Goal: Task Accomplishment & Management: Complete application form

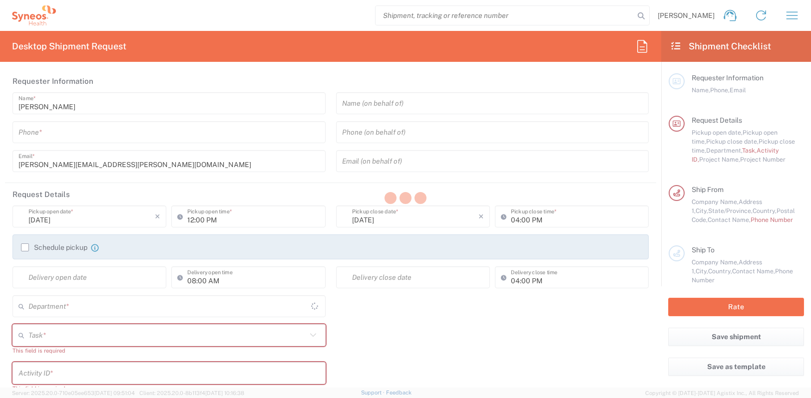
type input "4510"
type input "[GEOGRAPHIC_DATA]"
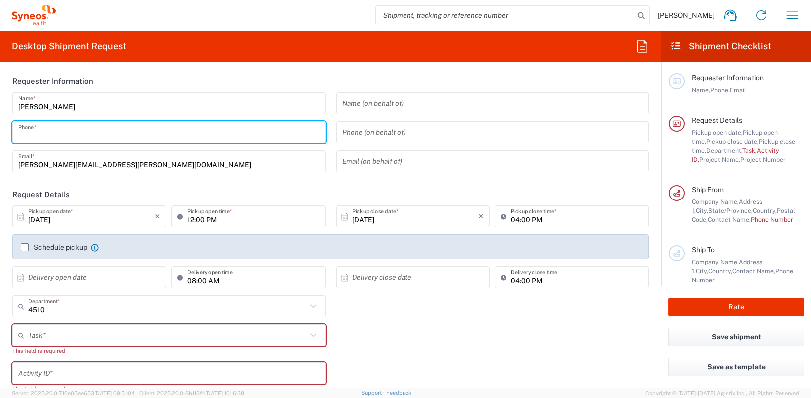
click at [175, 135] on input "tel" at bounding box center [168, 132] width 301 height 17
type input "55496837"
type input "INC Research Clin Svcs [GEOGRAPHIC_DATA]"
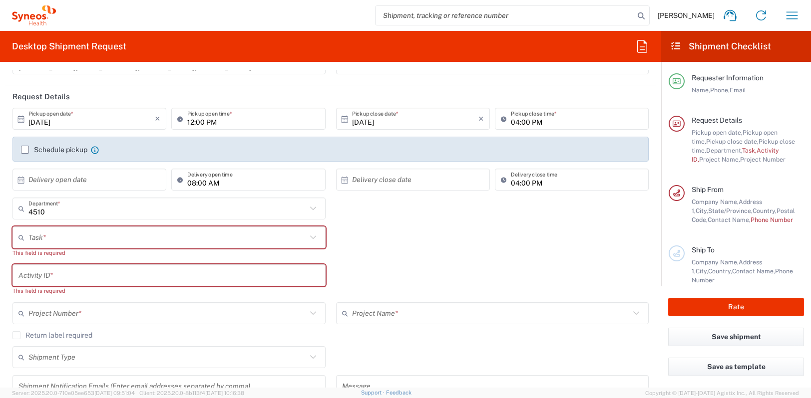
scroll to position [100, 0]
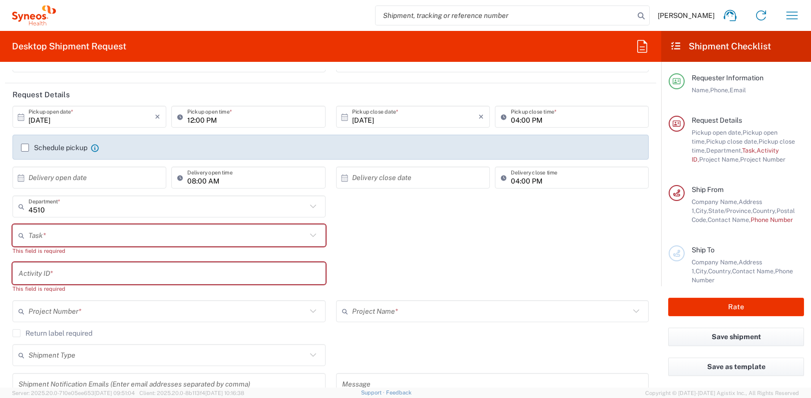
type input "5549683750"
click at [192, 121] on input "12:00 PM" at bounding box center [253, 116] width 132 height 17
type input "01:00 PM"
click at [466, 258] on div "Task * Break/Fix Inventory Transfer New Hire Other Refresh This field is requir…" at bounding box center [330, 244] width 647 height 38
click at [26, 144] on label "Schedule pickup" at bounding box center [54, 148] width 66 height 8
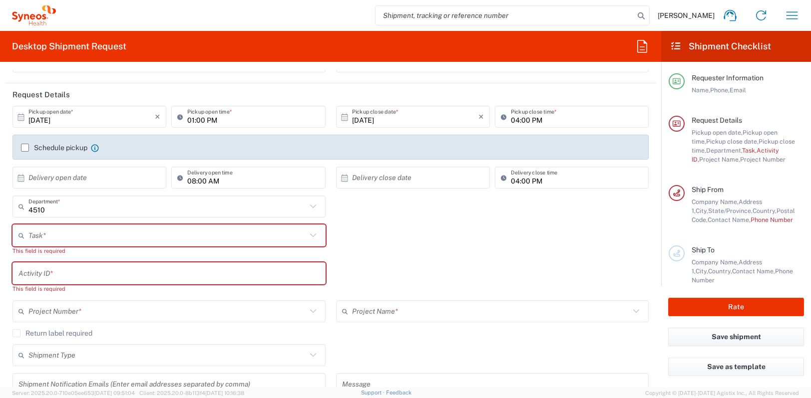
click at [25, 148] on input "Schedule pickup" at bounding box center [25, 148] width 0 height 0
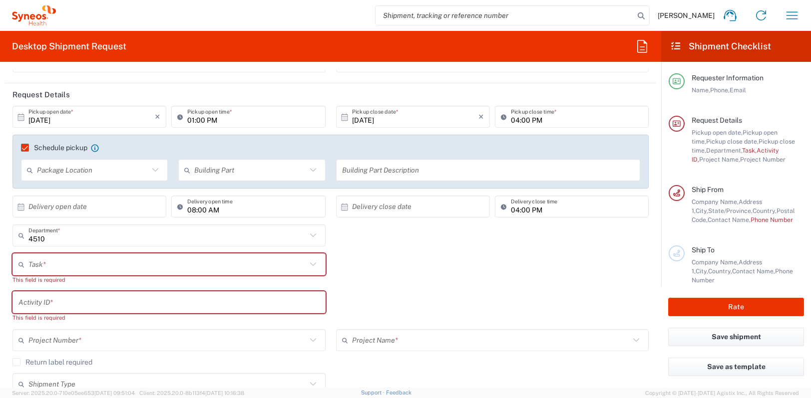
scroll to position [150, 0]
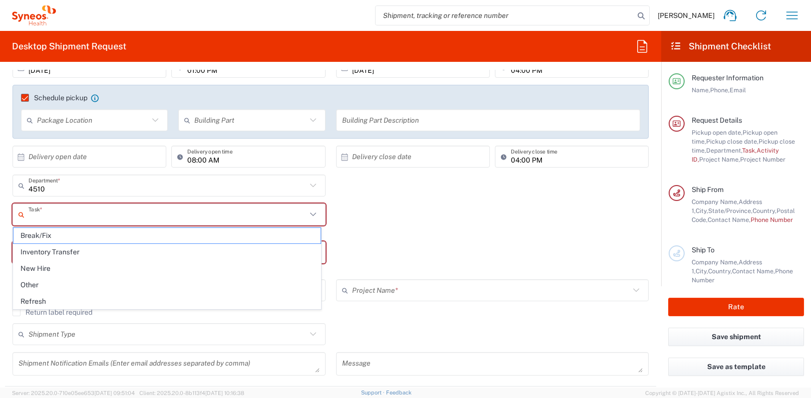
click at [149, 209] on input "text" at bounding box center [167, 214] width 278 height 17
drag, startPoint x: 150, startPoint y: 207, endPoint x: 80, endPoint y: 270, distance: 94.0
click at [105, 234] on span "Break/Fix" at bounding box center [166, 235] width 307 height 15
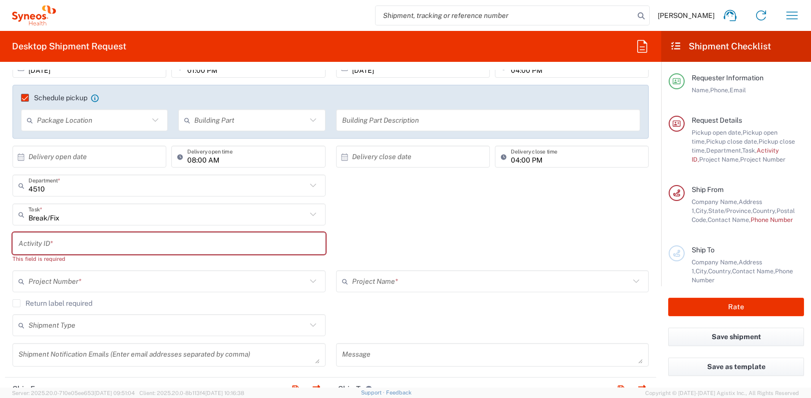
click at [81, 215] on input "Break/Fix" at bounding box center [167, 214] width 278 height 17
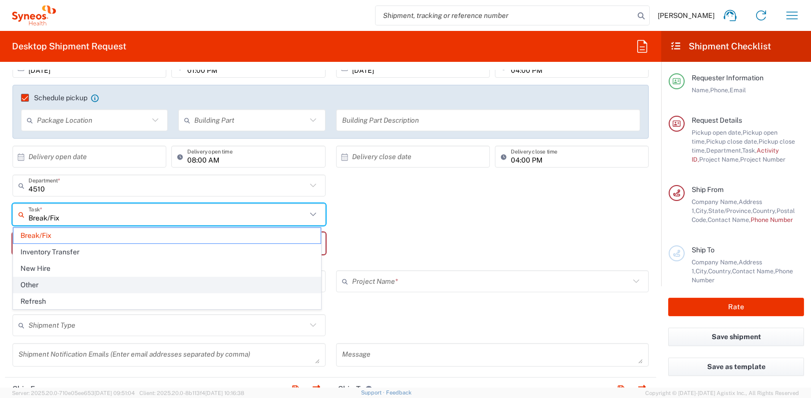
click at [77, 283] on span "Other" at bounding box center [166, 285] width 307 height 15
type input "Other"
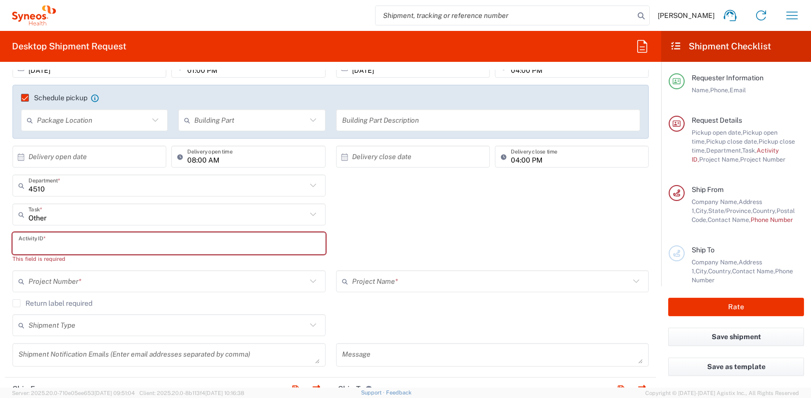
click at [59, 245] on input "text" at bounding box center [168, 243] width 301 height 17
paste input "SCTASK2725997"
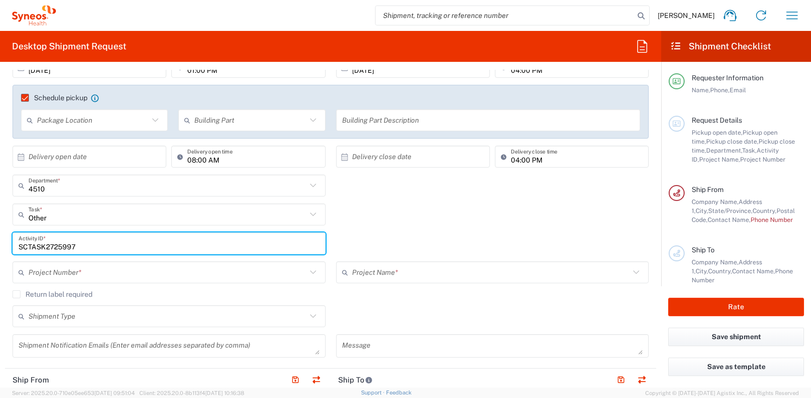
scroll to position [200, 0]
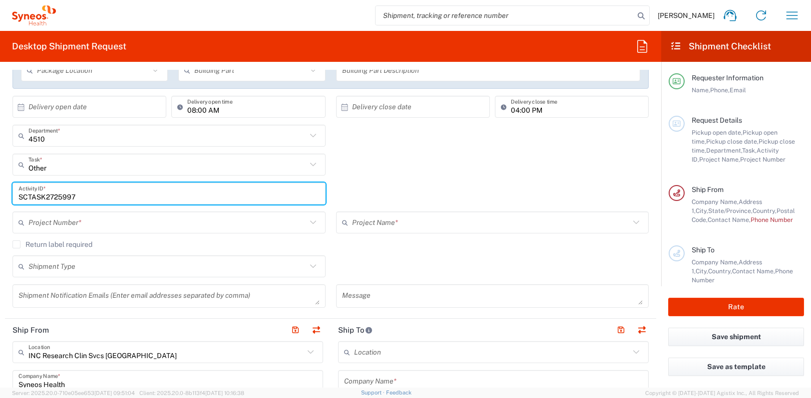
type input "SCTASK2725997"
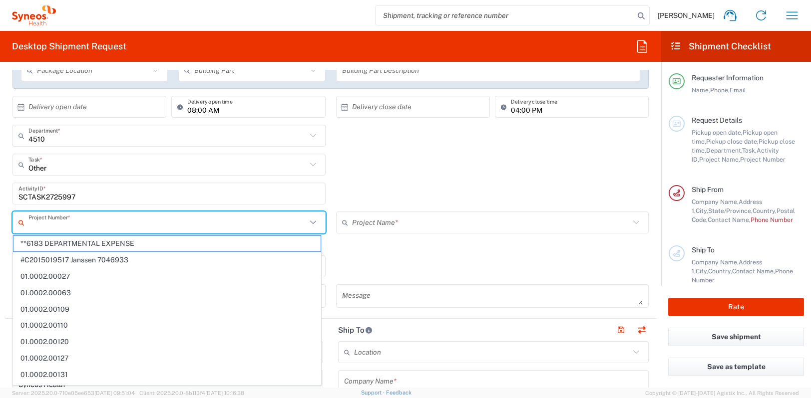
click at [121, 218] on input "text" at bounding box center [167, 222] width 278 height 17
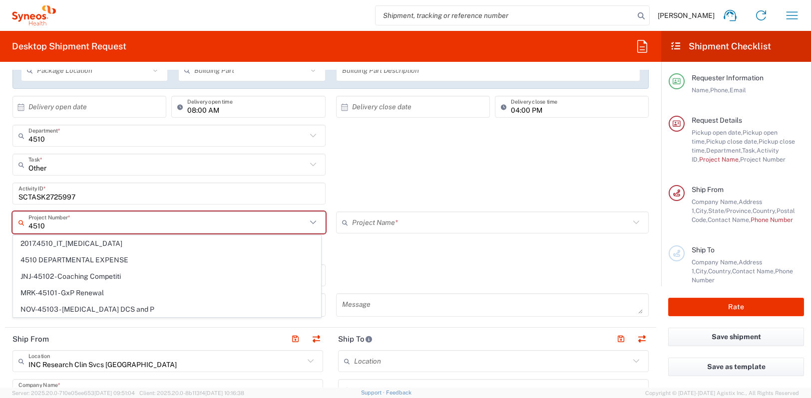
click at [111, 262] on span "4510 DEPARTMENTAL EXPENSE" at bounding box center [166, 260] width 307 height 15
type input "4510 DEPARTMENTAL EXPENSE"
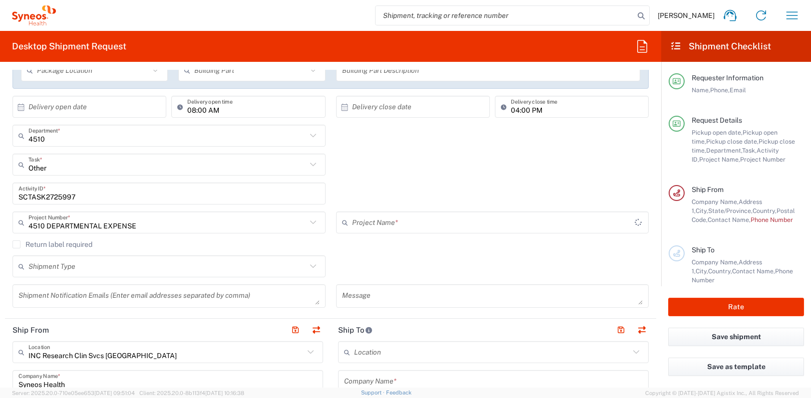
type input "4510 DEPARTMENTAL EXPENSE"
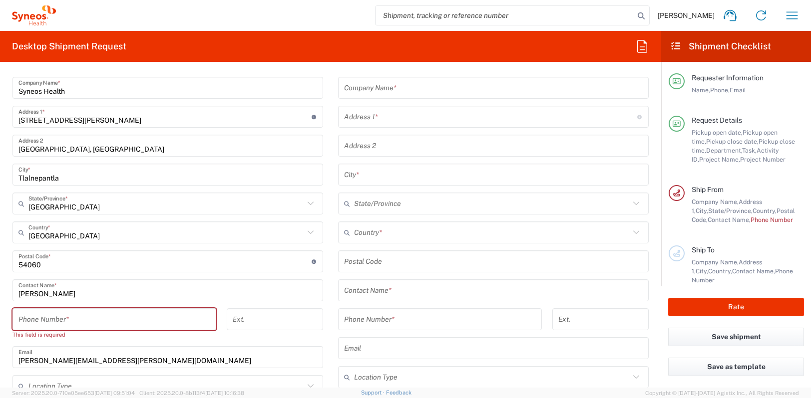
scroll to position [499, 0]
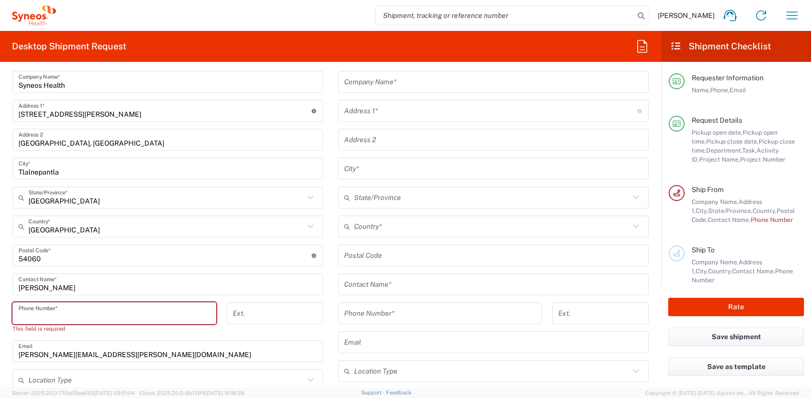
click at [117, 307] on input "tel" at bounding box center [114, 313] width 192 height 17
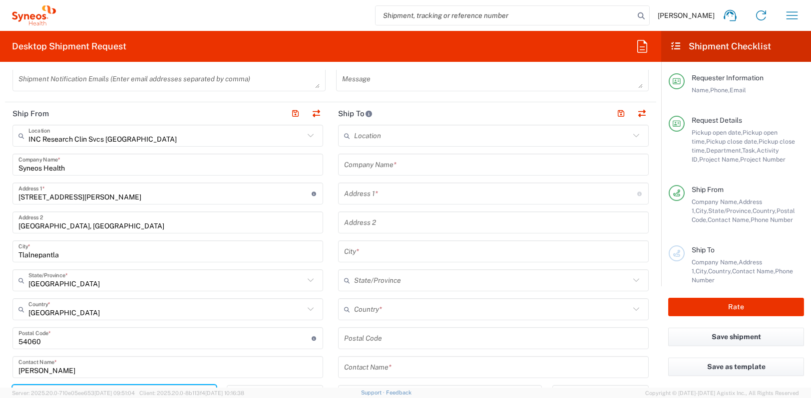
scroll to position [399, 0]
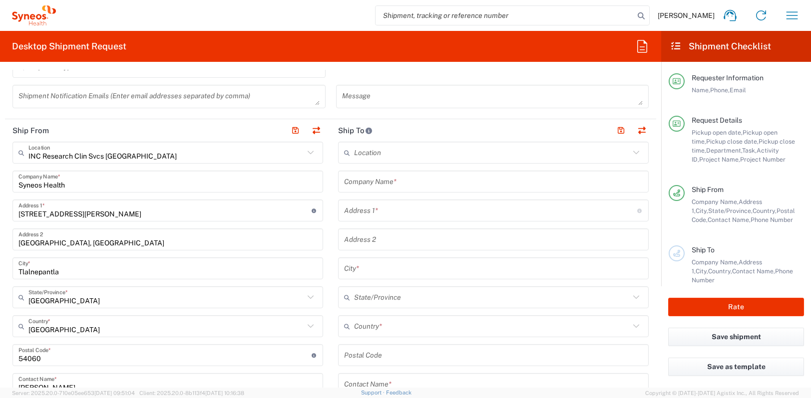
type input "5549683750"
click at [399, 187] on input "text" at bounding box center [493, 181] width 299 height 17
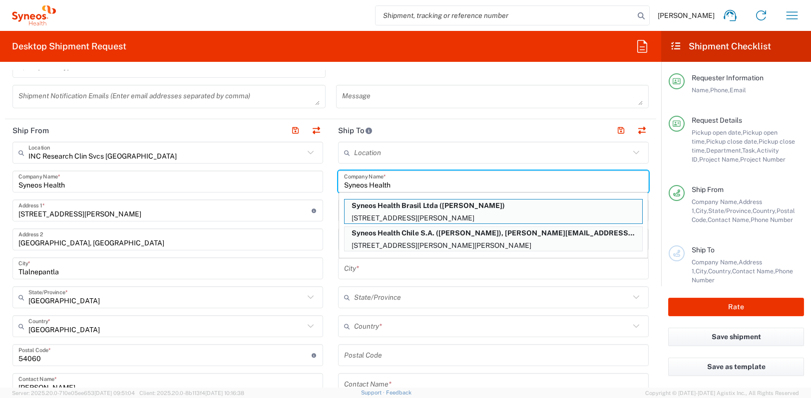
type input "Syneos Health"
click at [374, 270] on input "text" at bounding box center [493, 268] width 299 height 17
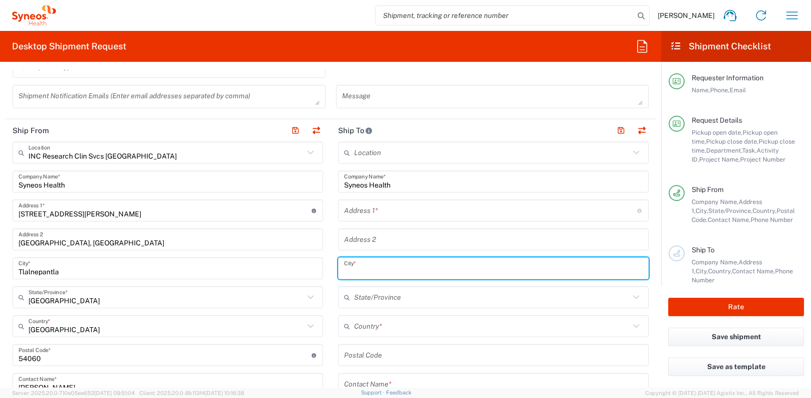
click at [367, 213] on input "text" at bounding box center [490, 210] width 293 height 17
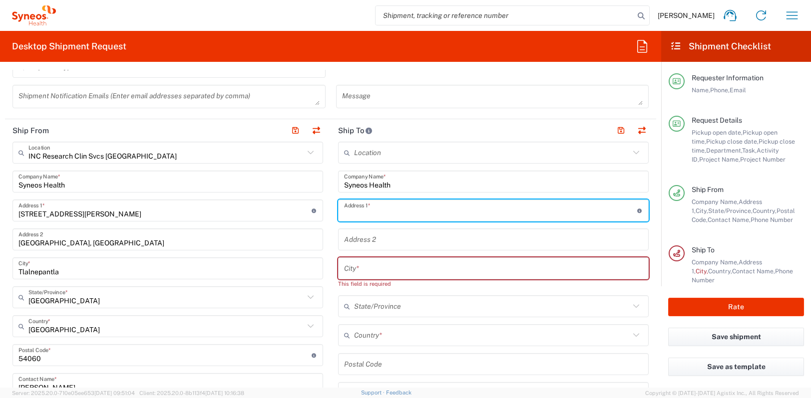
paste input "Plutarco Elias [STREET_ADDRESS]"
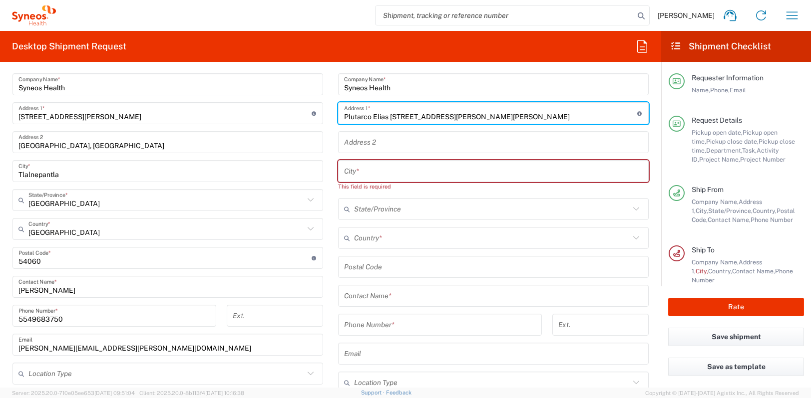
scroll to position [499, 0]
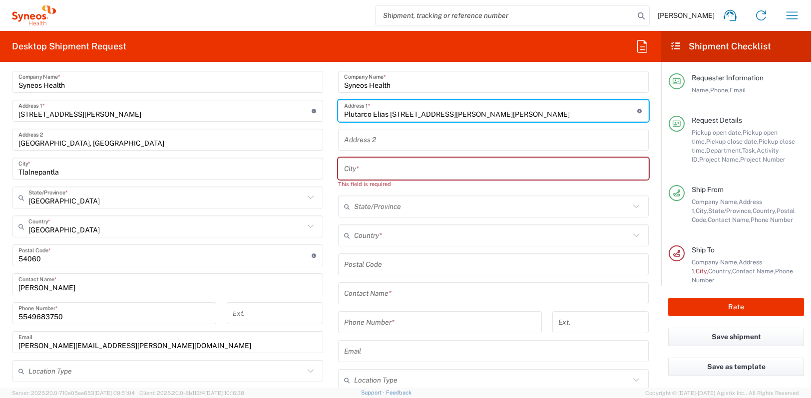
type input "Plutarco Elias [STREET_ADDRESS][PERSON_NAME][PERSON_NAME]"
click at [405, 206] on input "text" at bounding box center [492, 206] width 276 height 17
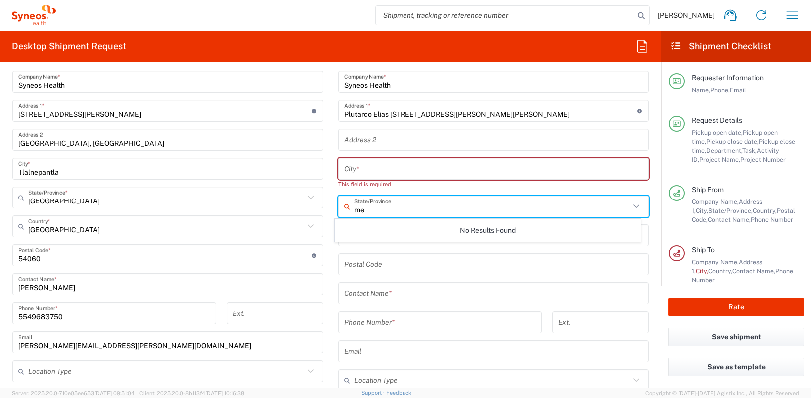
type input "m"
click at [411, 265] on input "undefined" at bounding box center [493, 264] width 299 height 17
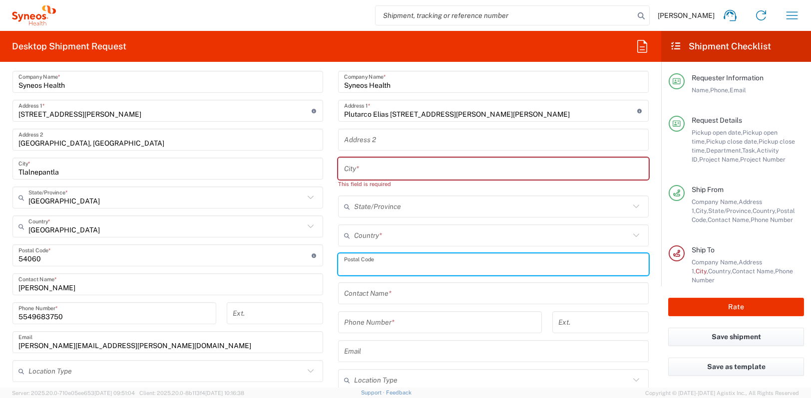
click at [414, 234] on input "text" at bounding box center [492, 235] width 276 height 17
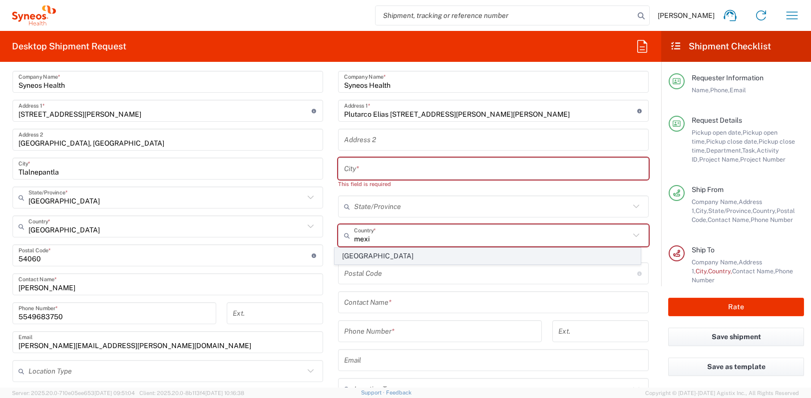
click at [396, 253] on span "[GEOGRAPHIC_DATA]" at bounding box center [487, 256] width 305 height 15
type input "[GEOGRAPHIC_DATA]"
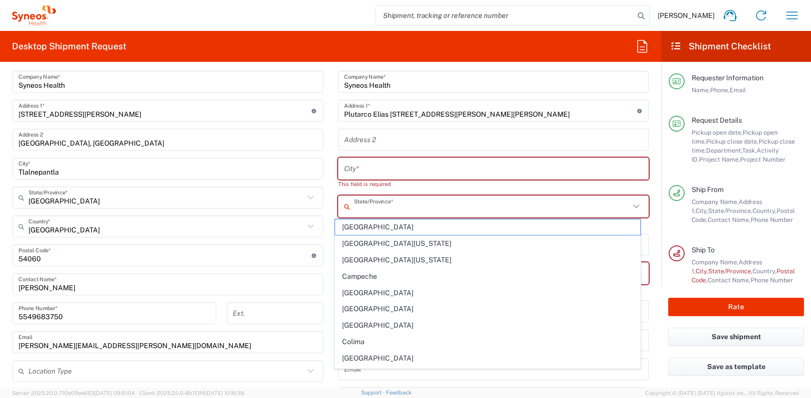
click at [395, 204] on input "text" at bounding box center [492, 206] width 276 height 17
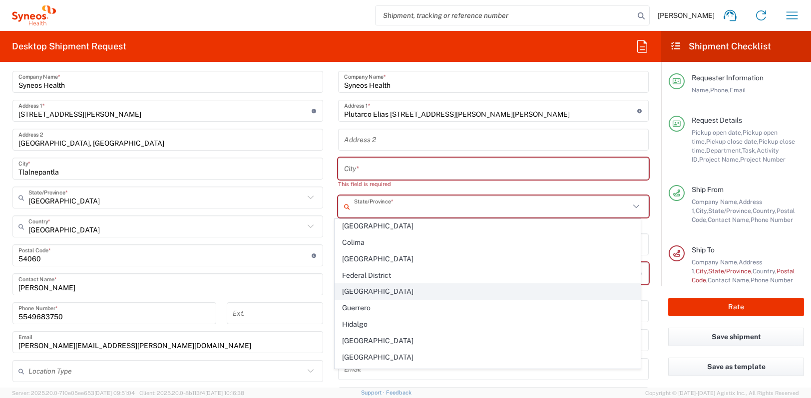
scroll to position [100, 0]
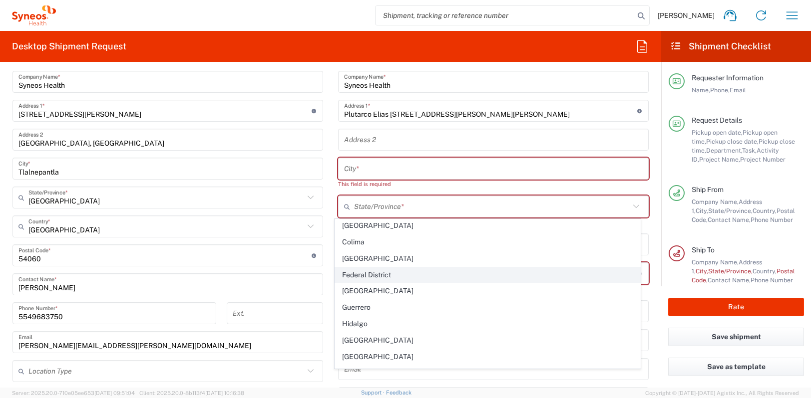
click at [389, 275] on span "Federal District" at bounding box center [487, 275] width 305 height 15
type input "Federal District"
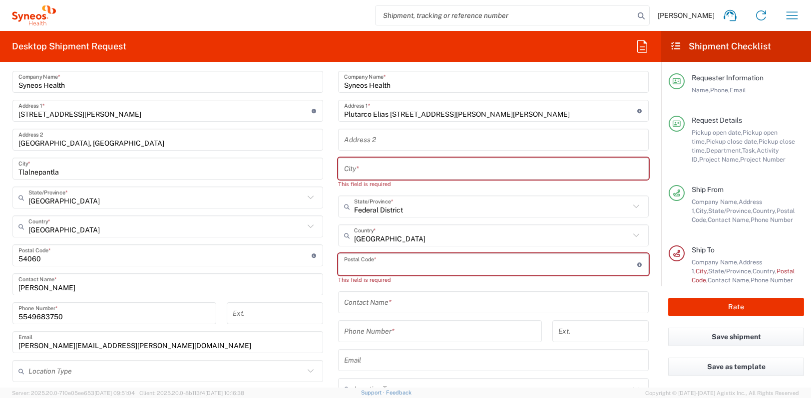
click at [372, 268] on input "undefined" at bounding box center [490, 264] width 293 height 17
paste input "03570"
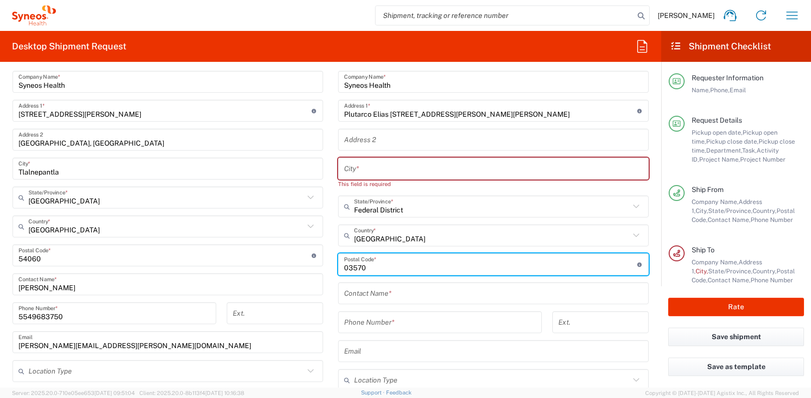
scroll to position [549, 0]
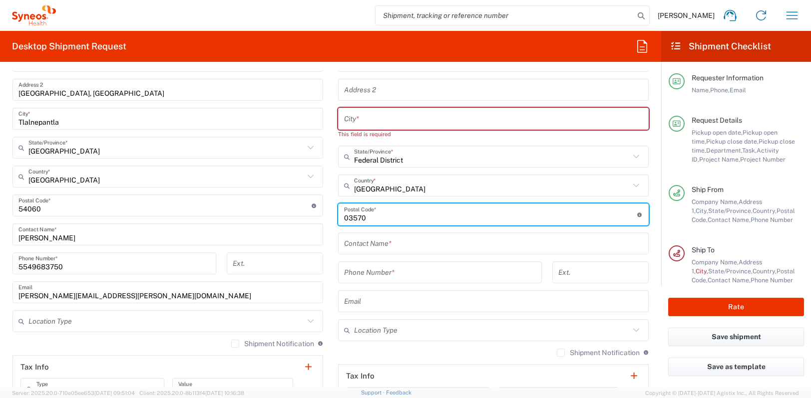
type input "03570"
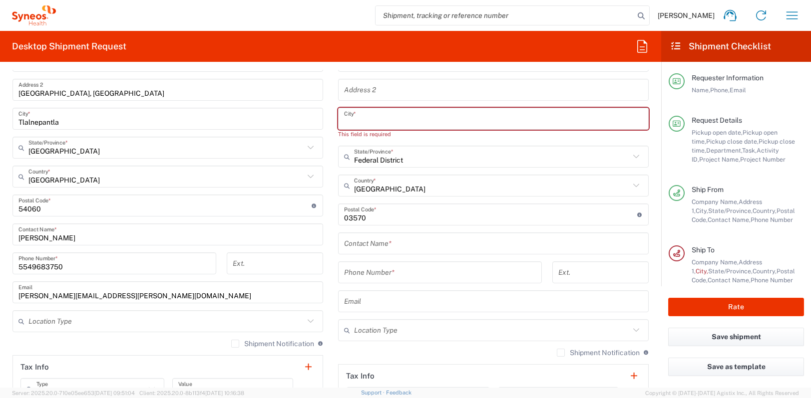
click at [386, 118] on input "text" at bounding box center [493, 118] width 299 height 17
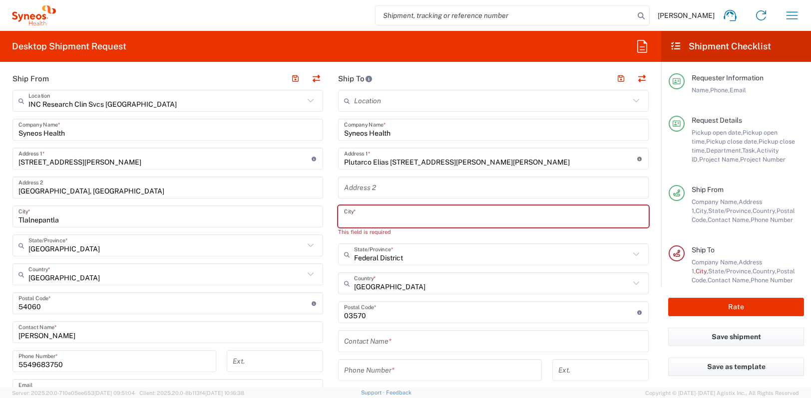
scroll to position [449, 0]
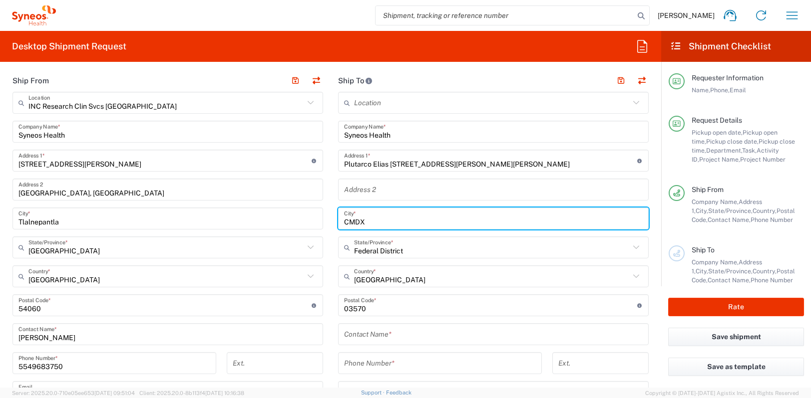
type input "CMDX"
click at [415, 182] on input "text" at bounding box center [493, 189] width 299 height 17
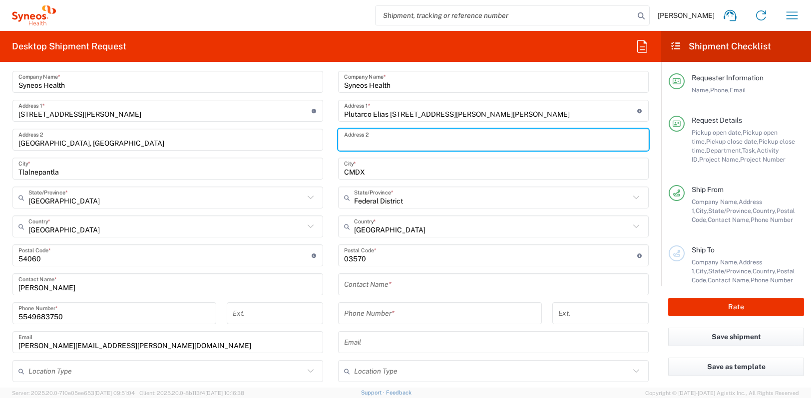
scroll to position [549, 0]
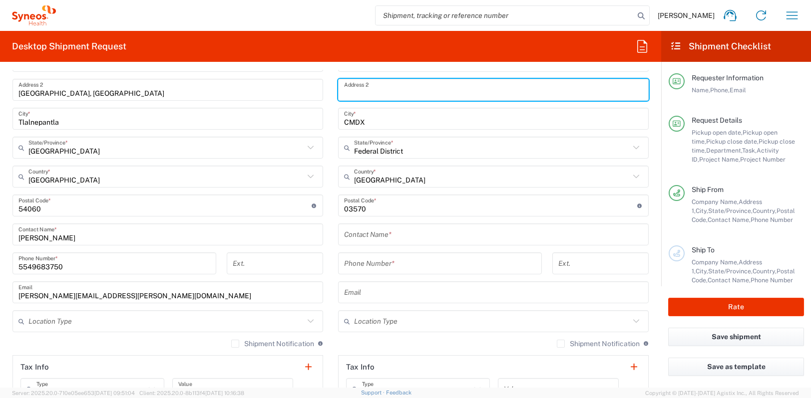
click at [395, 238] on input "text" at bounding box center [493, 234] width 299 height 17
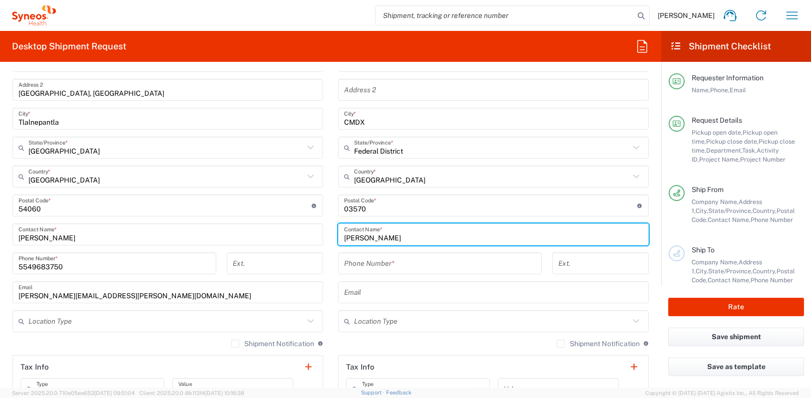
type input "[PERSON_NAME]"
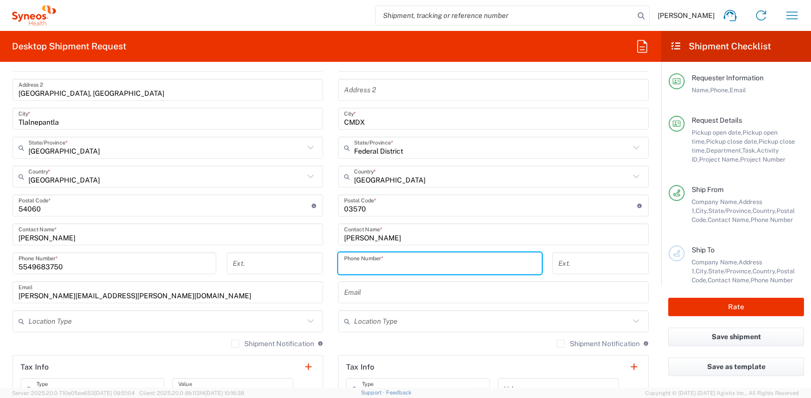
click at [393, 262] on input "tel" at bounding box center [440, 263] width 192 height 17
paste input "[PHONE_NUMBER]"
type input "[PHONE_NUMBER]"
click at [429, 286] on input "text" at bounding box center [493, 292] width 299 height 17
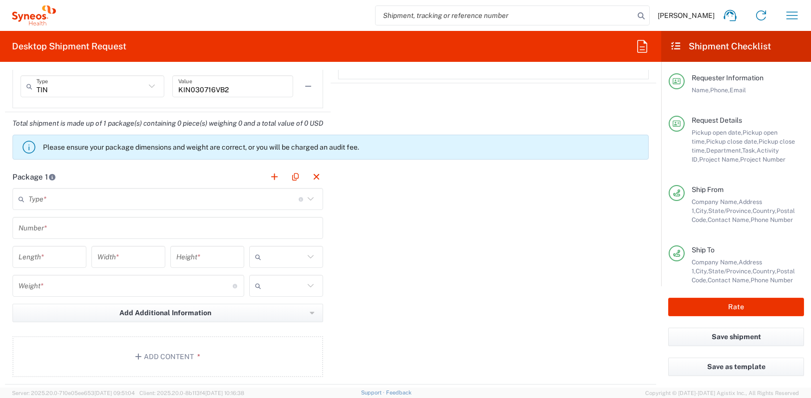
scroll to position [899, 0]
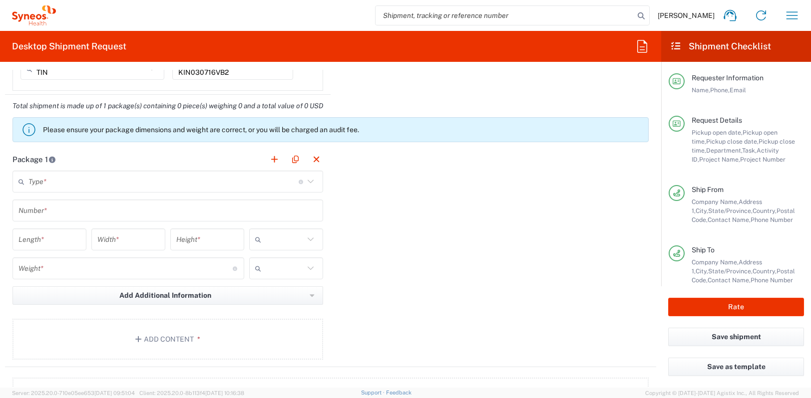
click at [306, 177] on icon at bounding box center [310, 181] width 13 height 13
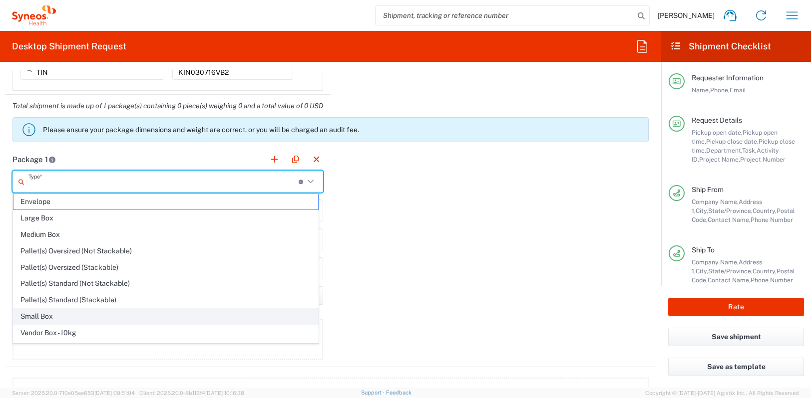
scroll to position [28, 0]
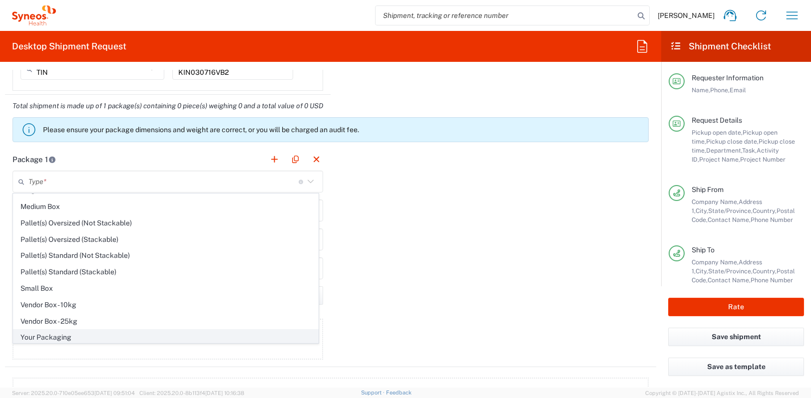
click at [74, 333] on span "Your Packaging" at bounding box center [165, 337] width 305 height 15
type input "Your Packaging"
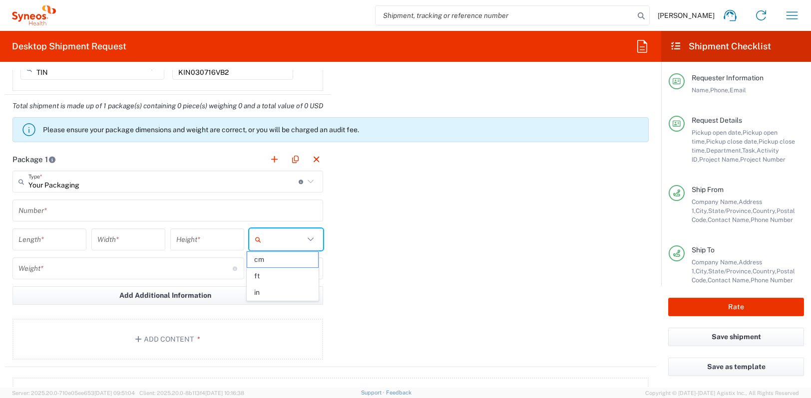
click at [300, 236] on input "text" at bounding box center [284, 240] width 39 height 16
click at [288, 261] on span "cm" at bounding box center [282, 259] width 71 height 15
type input "cm"
click at [296, 266] on input "text" at bounding box center [284, 269] width 39 height 16
click at [285, 290] on span "kgs" at bounding box center [282, 288] width 71 height 15
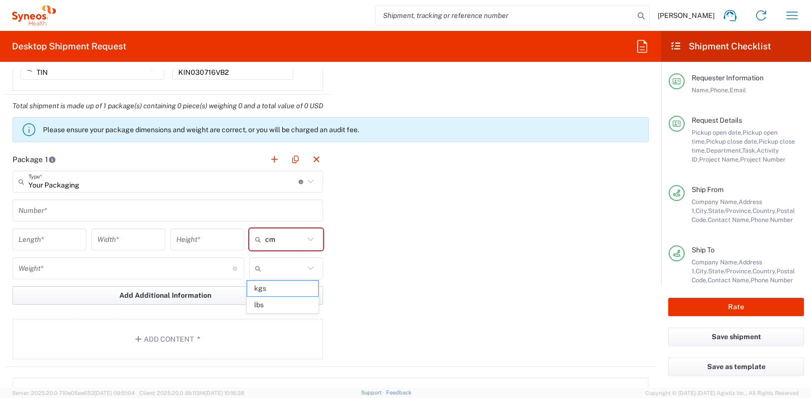
type input "kgs"
drag, startPoint x: 64, startPoint y: 200, endPoint x: 66, endPoint y: 207, distance: 7.4
click at [64, 202] on div "Number *" at bounding box center [167, 211] width 311 height 22
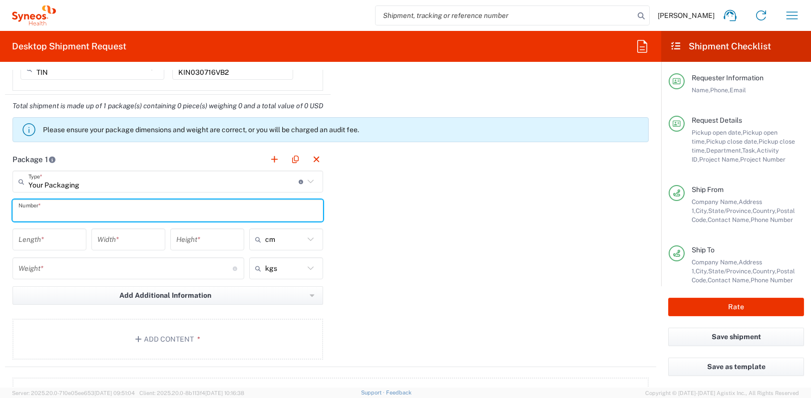
click at [66, 210] on input "text" at bounding box center [167, 210] width 299 height 17
type input "1"
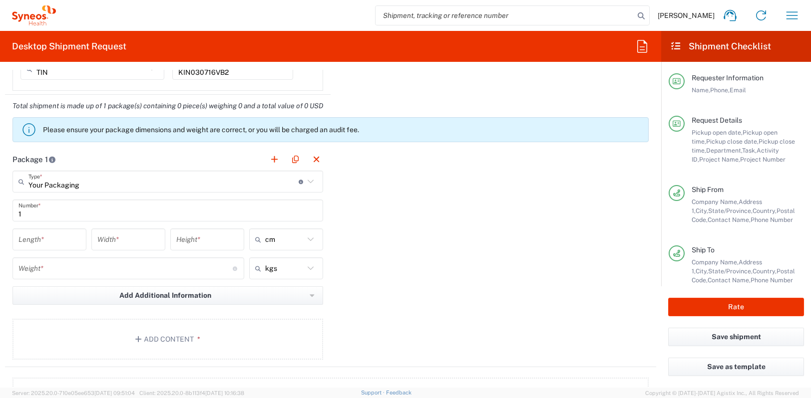
click at [447, 234] on div "Package 1 Your Packaging Type * Material used to package goods Envelope Large B…" at bounding box center [330, 257] width 651 height 219
click at [56, 242] on input "number" at bounding box center [49, 239] width 62 height 17
type input "49"
type input "29"
type input "8"
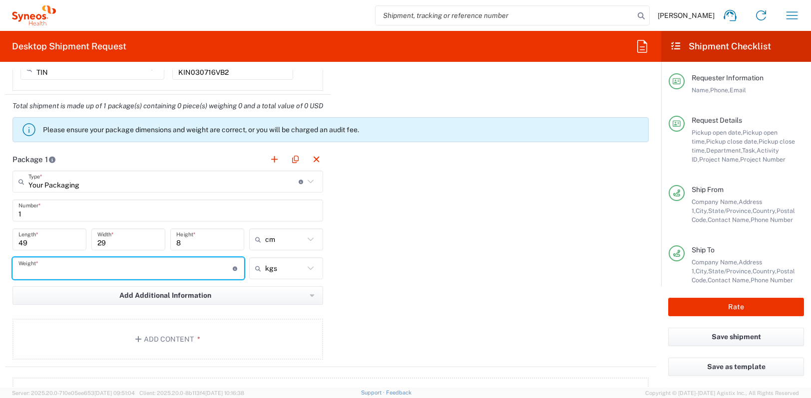
click at [61, 275] on input "number" at bounding box center [125, 268] width 214 height 17
type input "5"
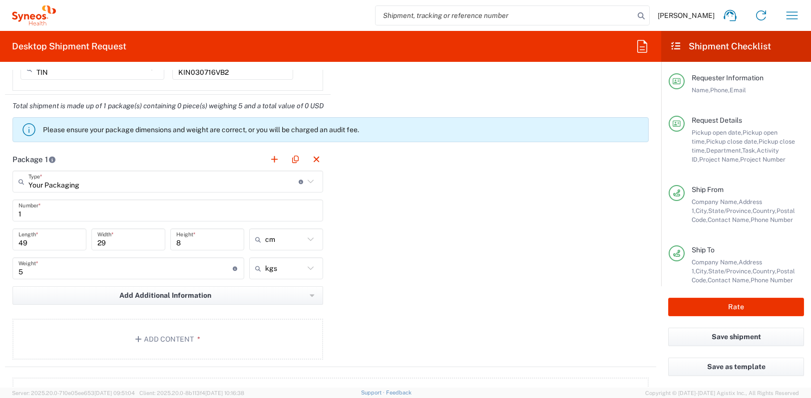
click at [383, 280] on div "Package 1 Your Packaging Type * Material used to package goods Envelope Large B…" at bounding box center [330, 257] width 651 height 219
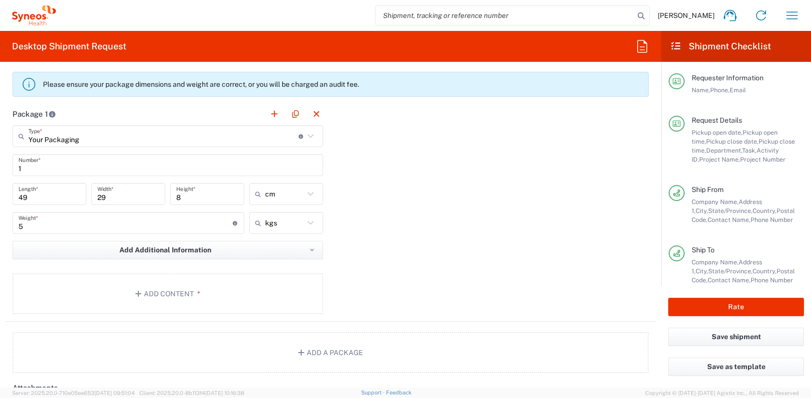
scroll to position [999, 0]
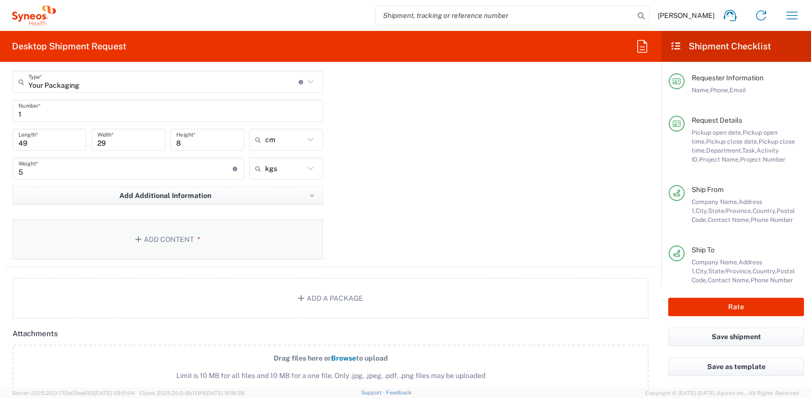
click at [248, 242] on button "Add Content *" at bounding box center [167, 239] width 311 height 41
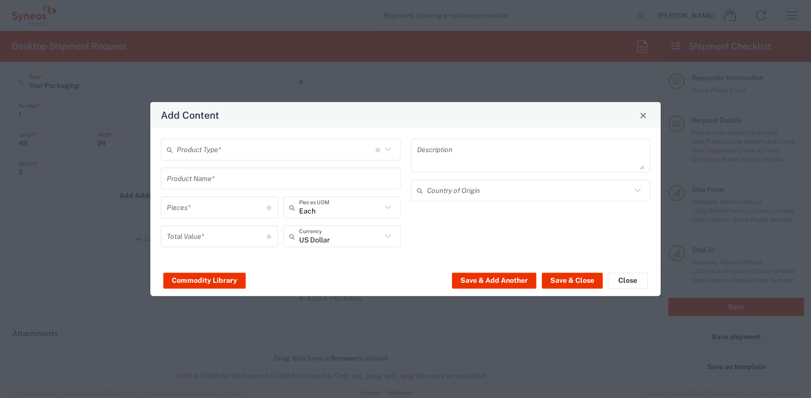
click at [224, 152] on input "text" at bounding box center [276, 149] width 199 height 17
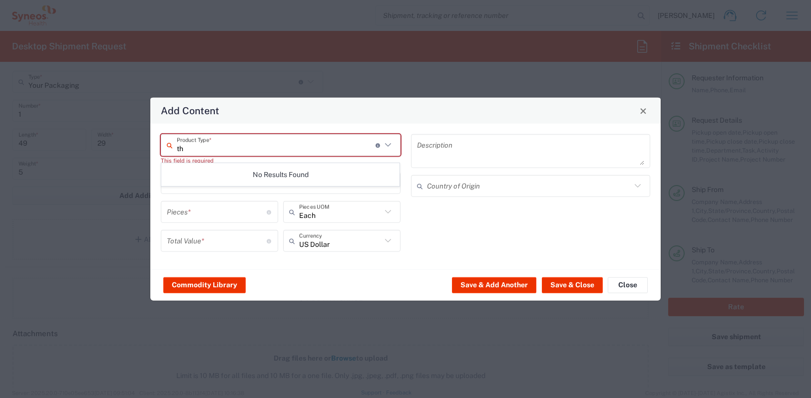
type input "t"
click at [218, 186] on span "General Commodity" at bounding box center [281, 187] width 238 height 15
type input "General Commodity"
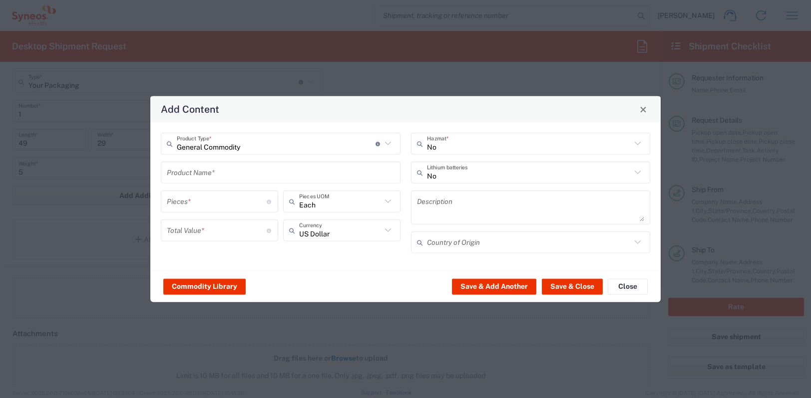
click at [215, 178] on input "text" at bounding box center [281, 172] width 228 height 17
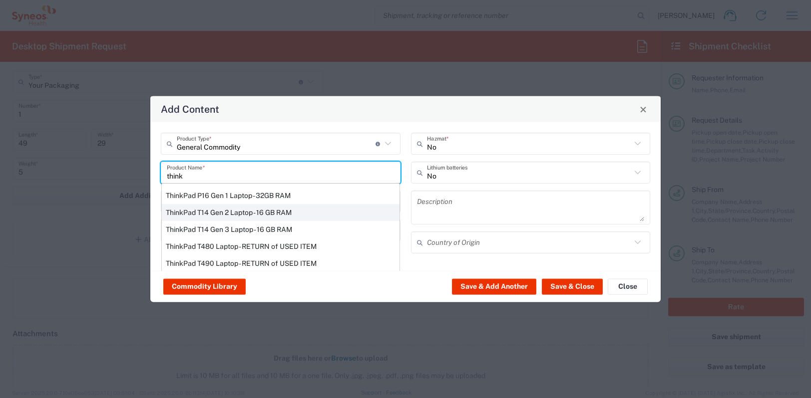
scroll to position [0, 0]
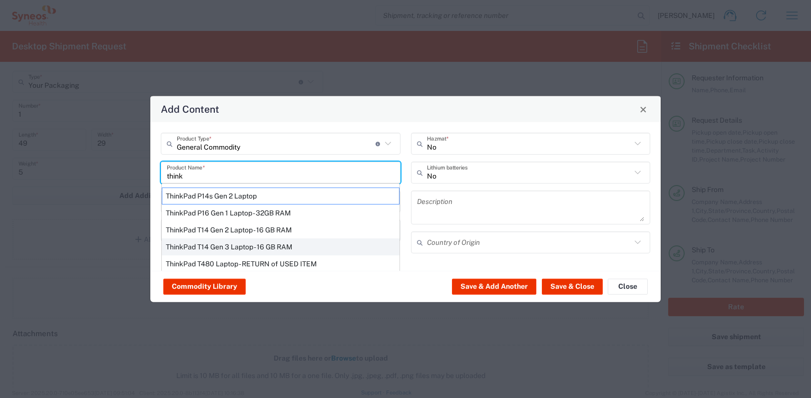
click at [250, 244] on div "ThinkPad T14 Gen 3 Laptop - 16 GB RAM" at bounding box center [281, 247] width 238 height 17
type input "ThinkPad T14 Gen 3 Laptop - 16 GB RAM"
type input "1"
type textarea "Intel Core i7-1265U vProÂ® Processor - 14" - 16 GB RAM - 512 GB SSD"
type input "[GEOGRAPHIC_DATA]"
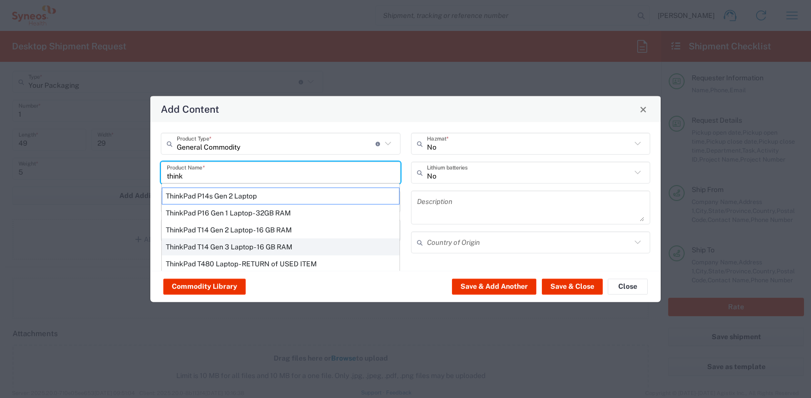
type input "Yes"
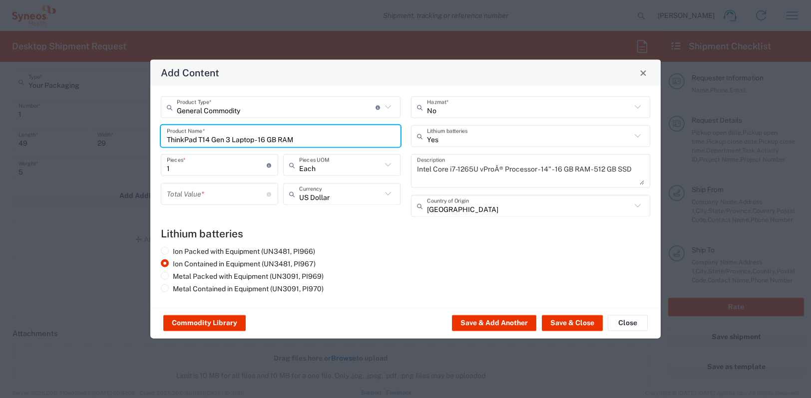
click at [229, 194] on input "number" at bounding box center [217, 193] width 100 height 17
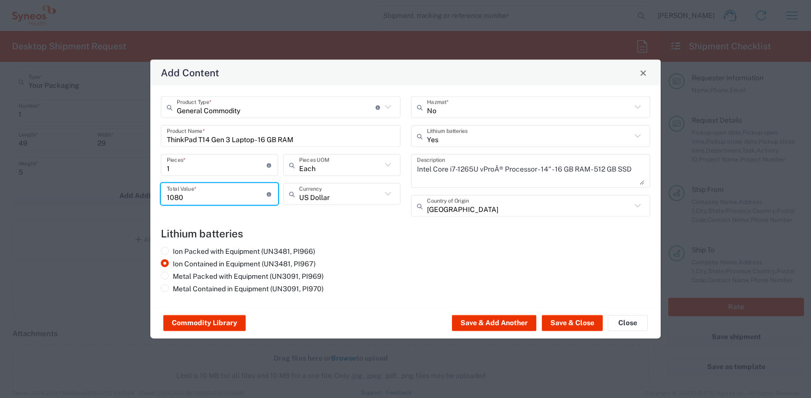
type input "1080"
click at [385, 262] on div "Ion Packed with Equipment (UN3481, PI966) Ion Contained in Equipment (UN3481, P…" at bounding box center [281, 272] width 250 height 50
click at [549, 320] on button "Save & Close" at bounding box center [572, 324] width 61 height 16
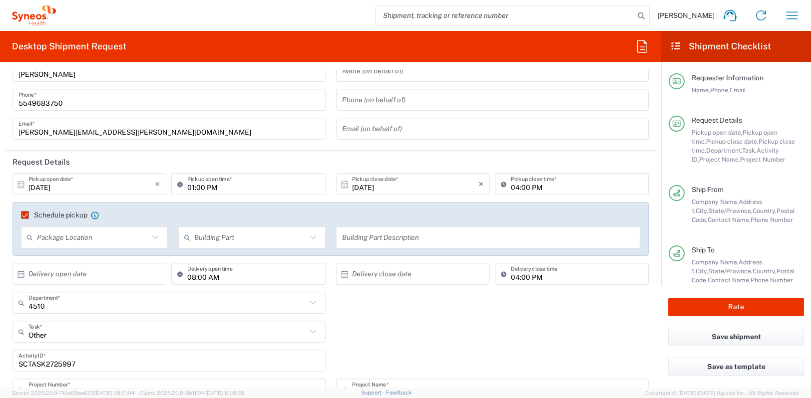
scroll to position [50, 0]
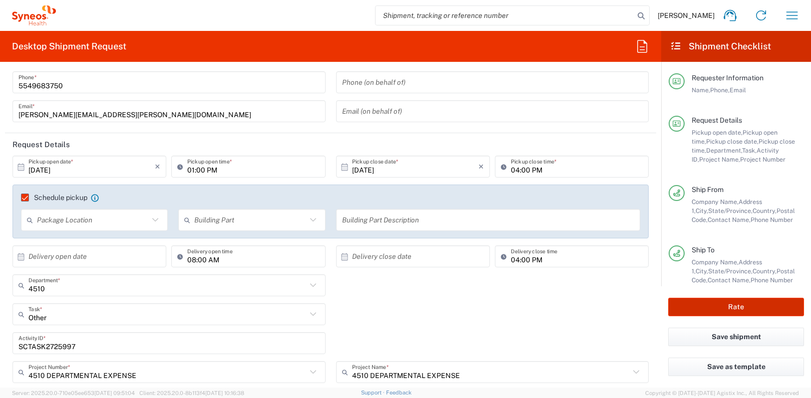
click at [718, 310] on button "Rate" at bounding box center [736, 307] width 136 height 18
type input "4510 DEPARTMENTAL EXPENSE"
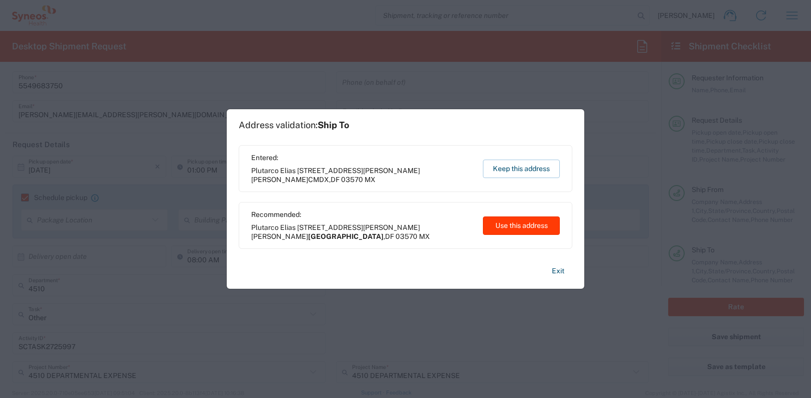
click at [504, 222] on button "Use this address" at bounding box center [521, 226] width 77 height 18
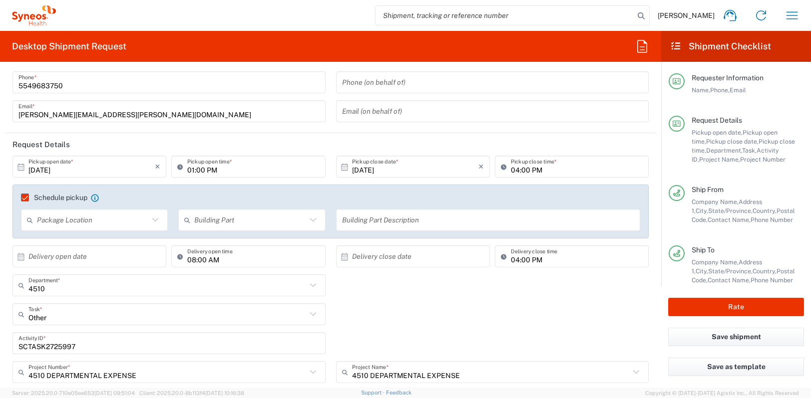
type input "[GEOGRAPHIC_DATA]"
type input "Federal District"
type input "[GEOGRAPHIC_DATA]"
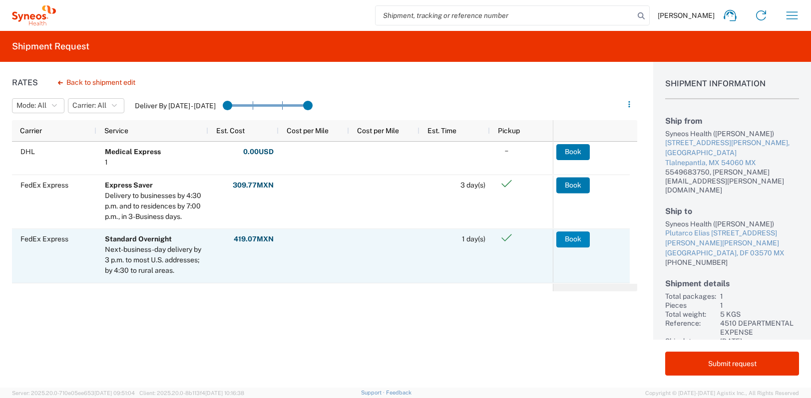
click at [569, 240] on button "Book" at bounding box center [572, 240] width 33 height 16
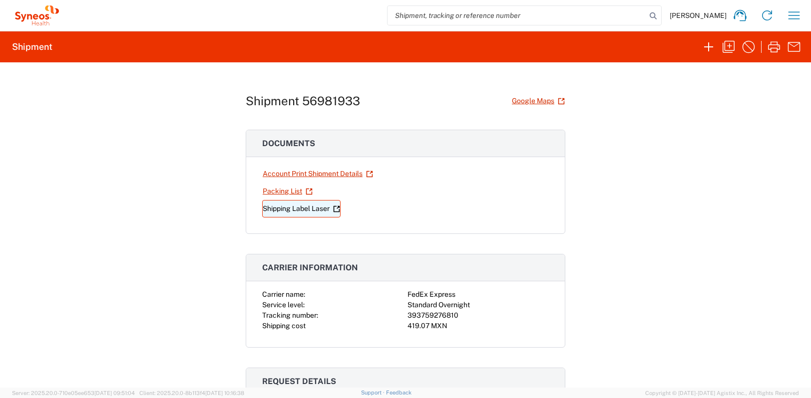
click at [299, 209] on link "Shipping Label Laser" at bounding box center [301, 208] width 78 height 17
